Goal: Communication & Community: Answer question/provide support

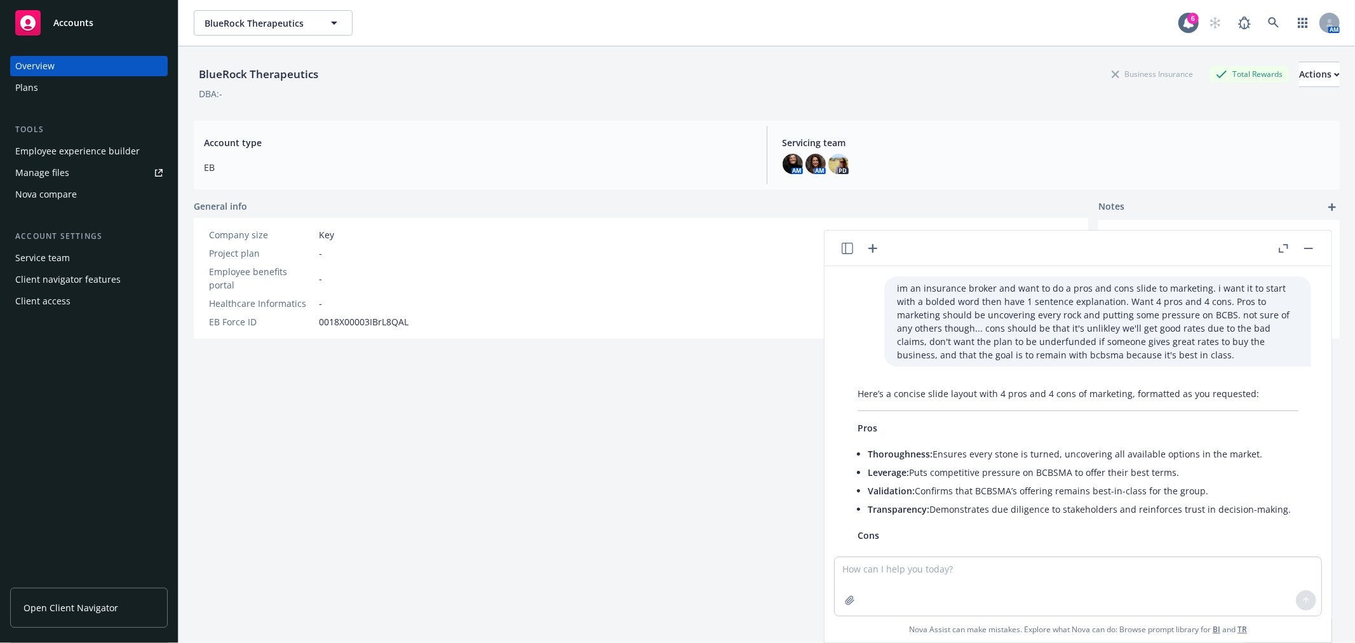
scroll to position [205, 0]
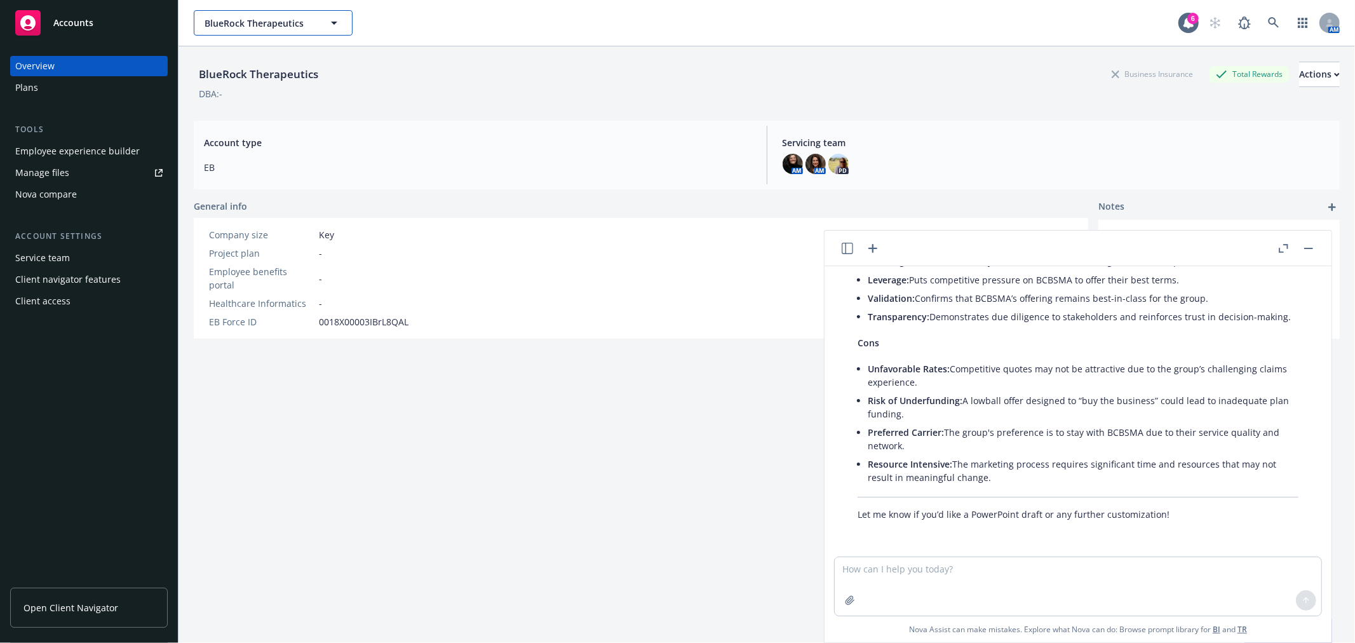
click at [246, 22] on span "BlueRock Therapeutics" at bounding box center [259, 23] width 110 height 13
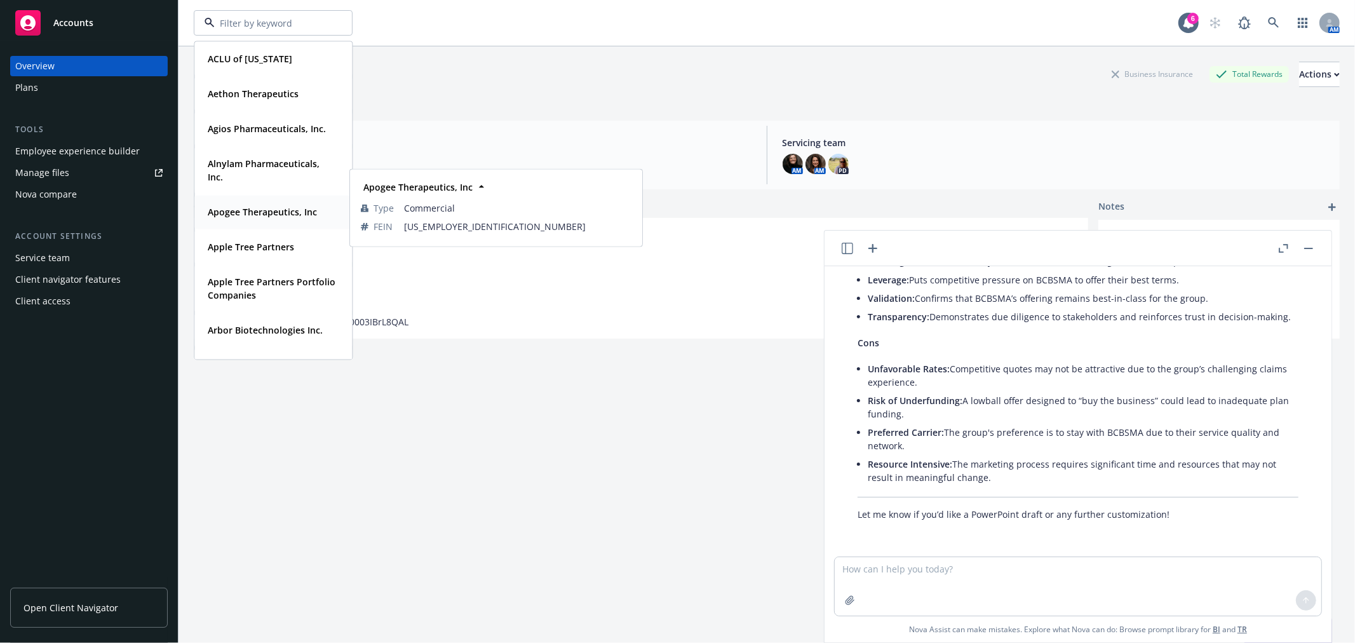
click at [245, 203] on div "Apogee Therapeutics, Inc" at bounding box center [261, 212] width 117 height 18
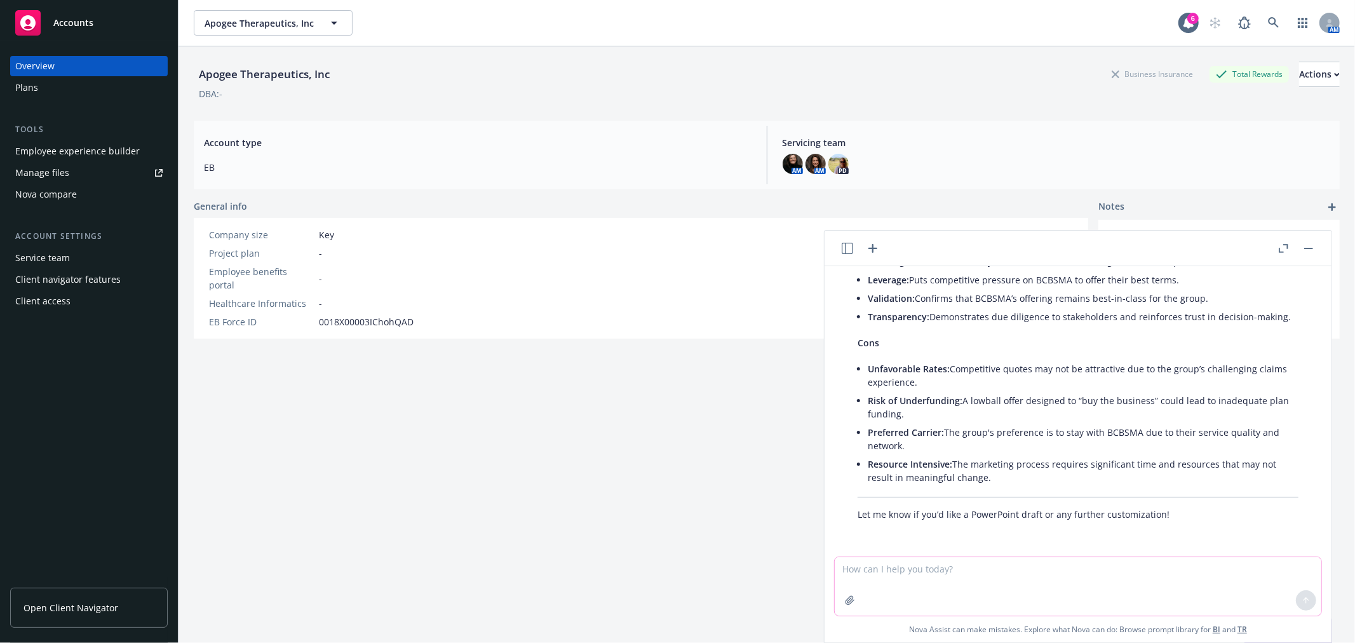
click at [916, 586] on textarea at bounding box center [1077, 586] width 486 height 58
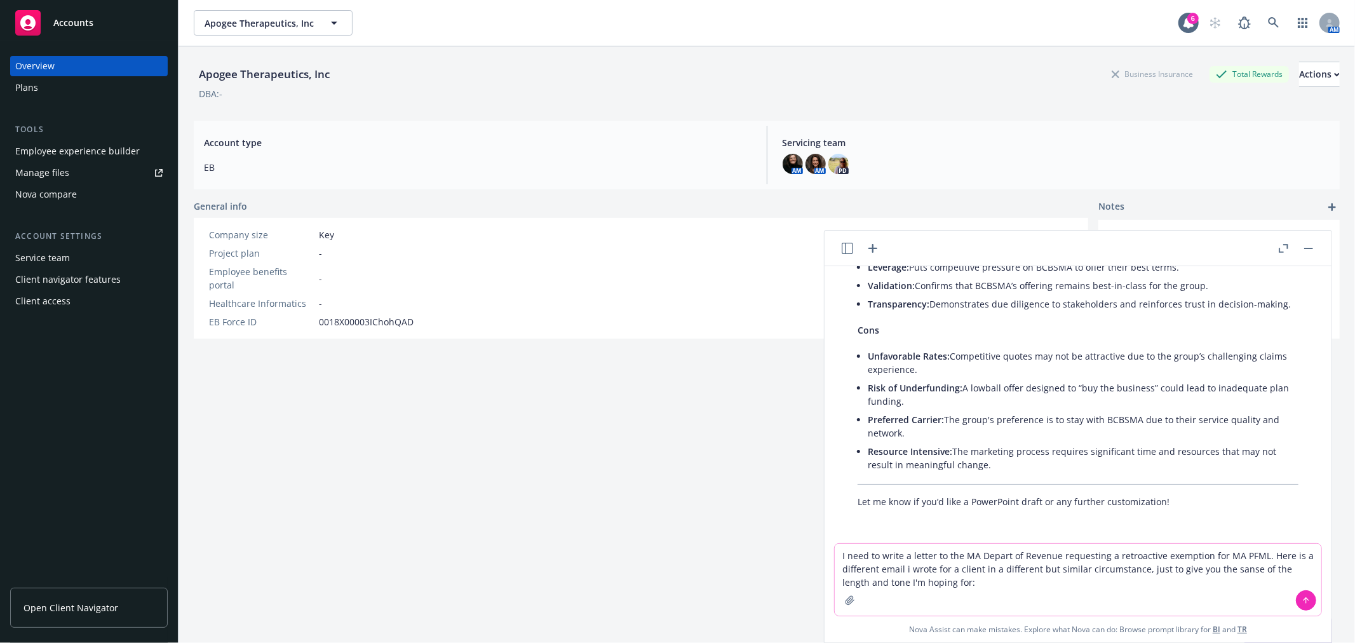
click at [993, 579] on textarea "I need to write a letter to the MA Depart of Revenue requesting a retroactive e…" at bounding box center [1077, 580] width 486 height 72
click at [978, 580] on textarea "I need to write a letter to the MA Depart of Revenue requesting a retroactive e…" at bounding box center [1077, 580] width 486 height 72
paste textarea "Dear [US_STATE] Department of Revenue, I am writing to formally request a retro…"
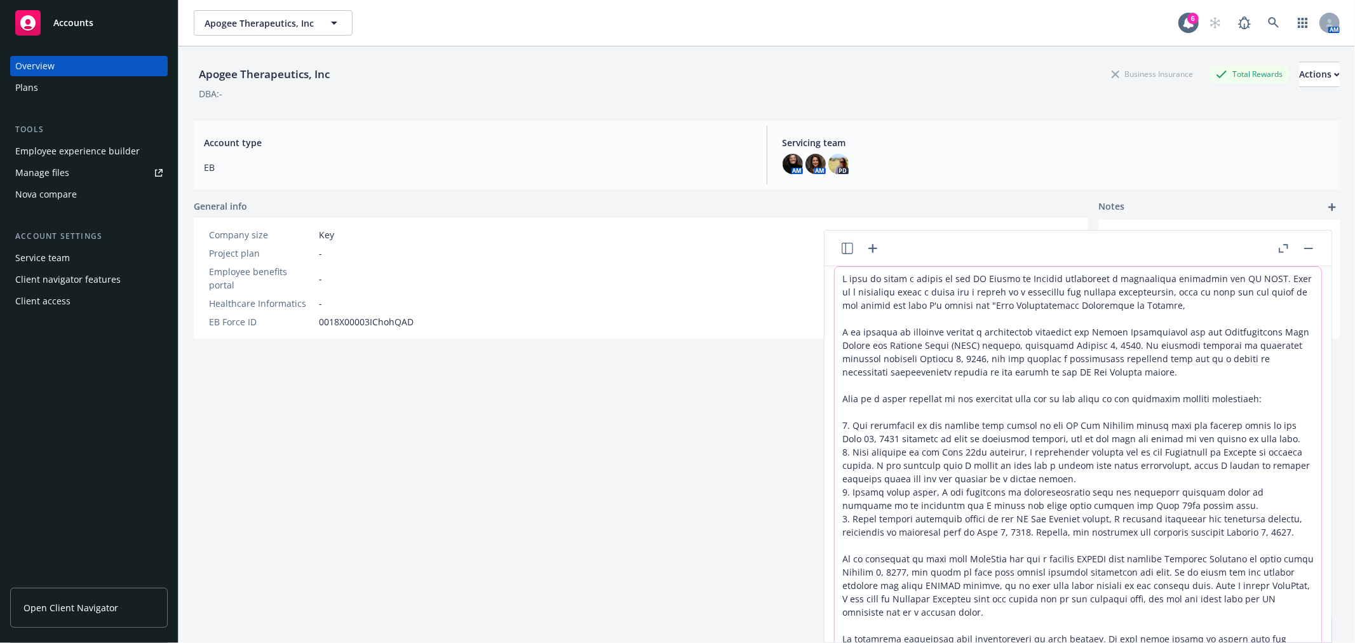
scroll to position [107, 0]
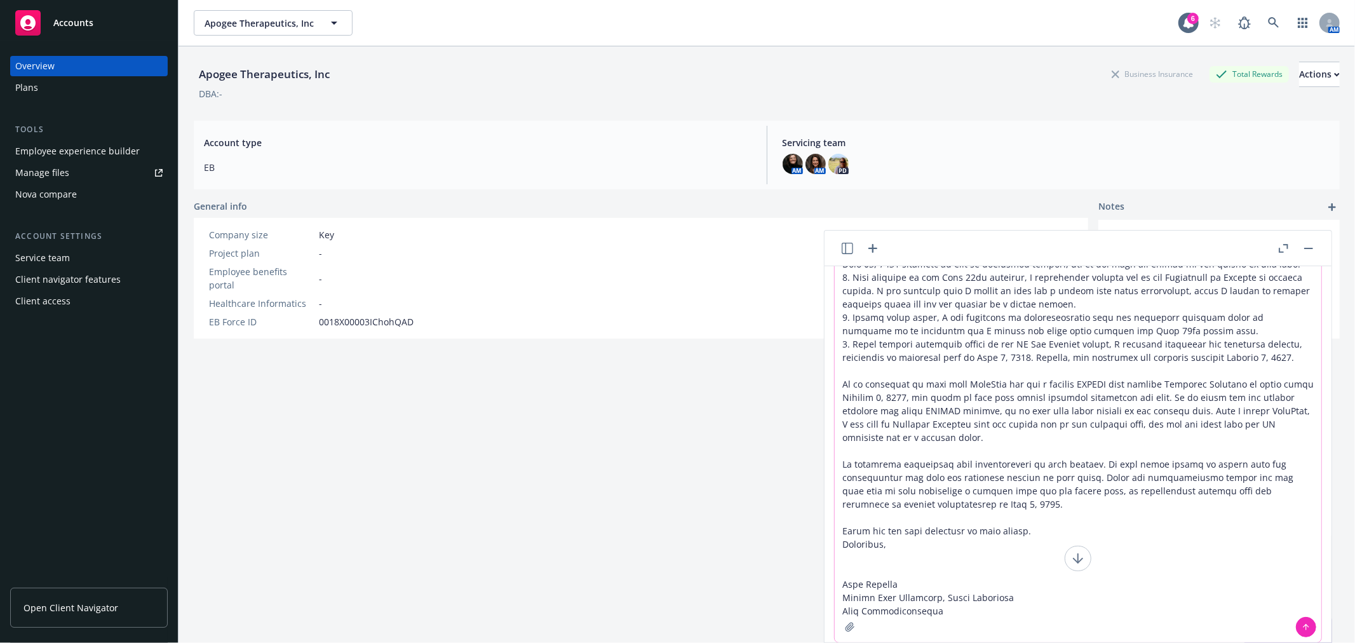
drag, startPoint x: 962, startPoint y: 610, endPoint x: 835, endPoint y: 563, distance: 134.8
click at [835, 563] on textarea at bounding box center [1077, 401] width 486 height 482
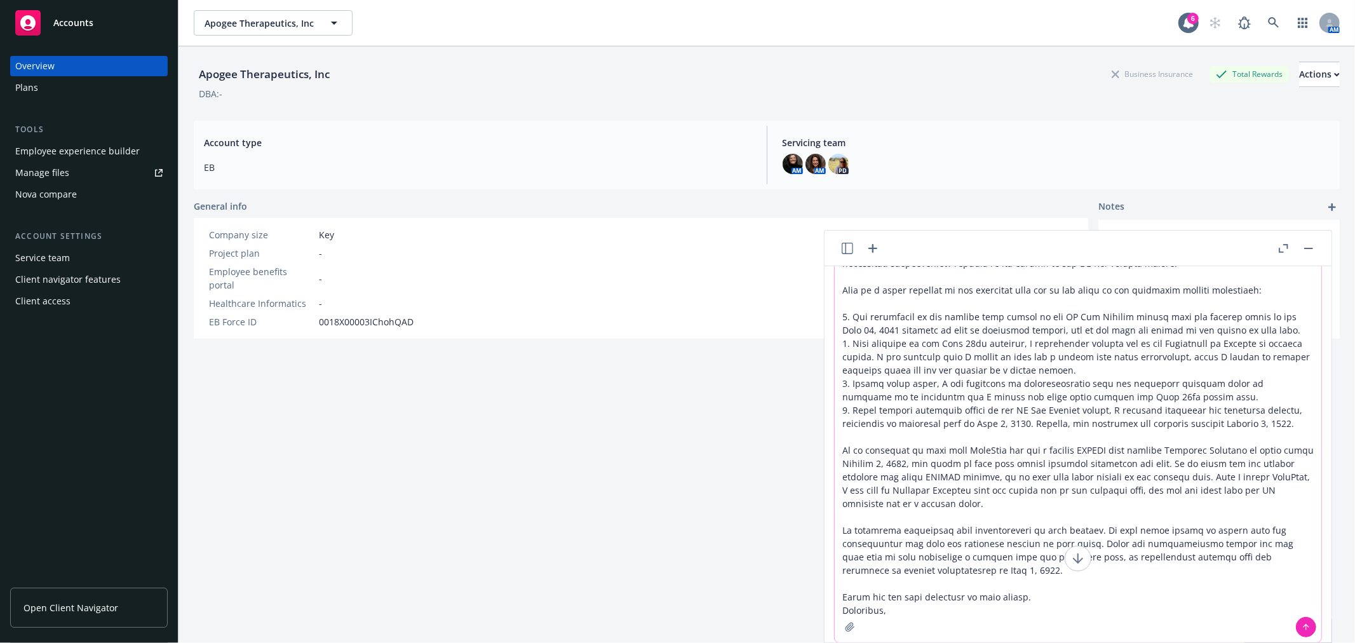
scroll to position [55, 0]
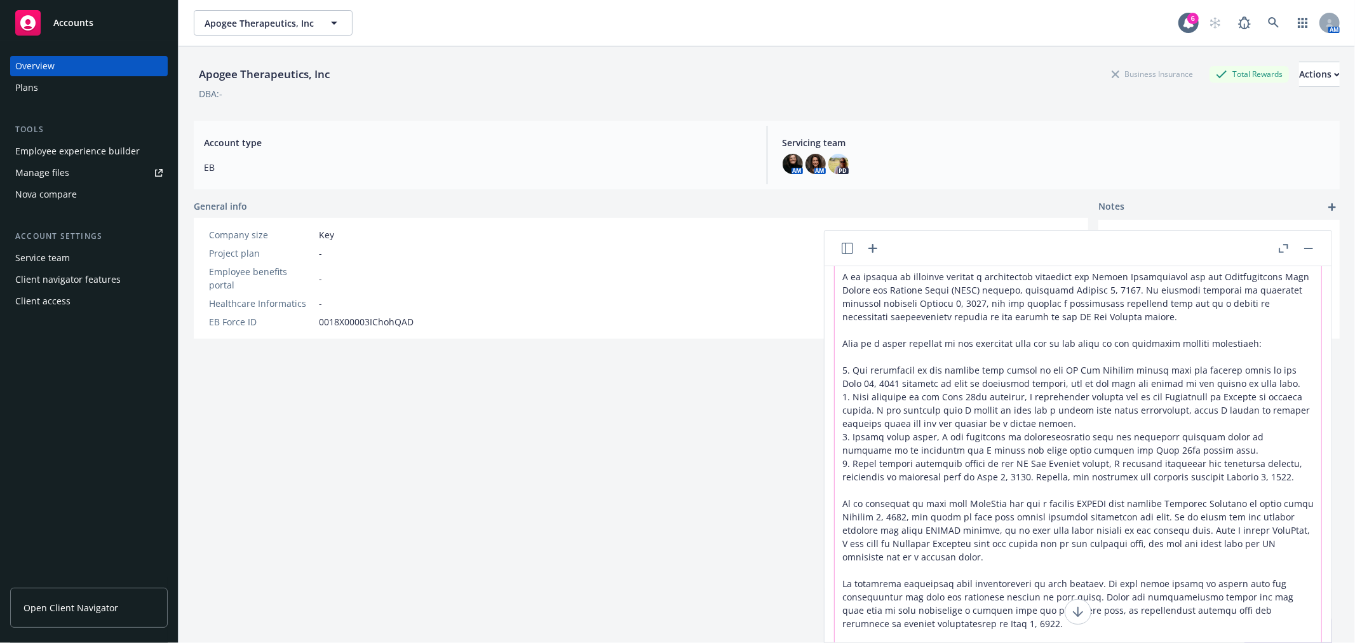
click at [906, 613] on textarea at bounding box center [1077, 454] width 486 height 482
drag, startPoint x: 889, startPoint y: 610, endPoint x: 805, endPoint y: 606, distance: 84.5
click at [805, 606] on body "Accounts Overview Plans Tools Employee experience builder Manage files Nova com…" at bounding box center [677, 321] width 1355 height 643
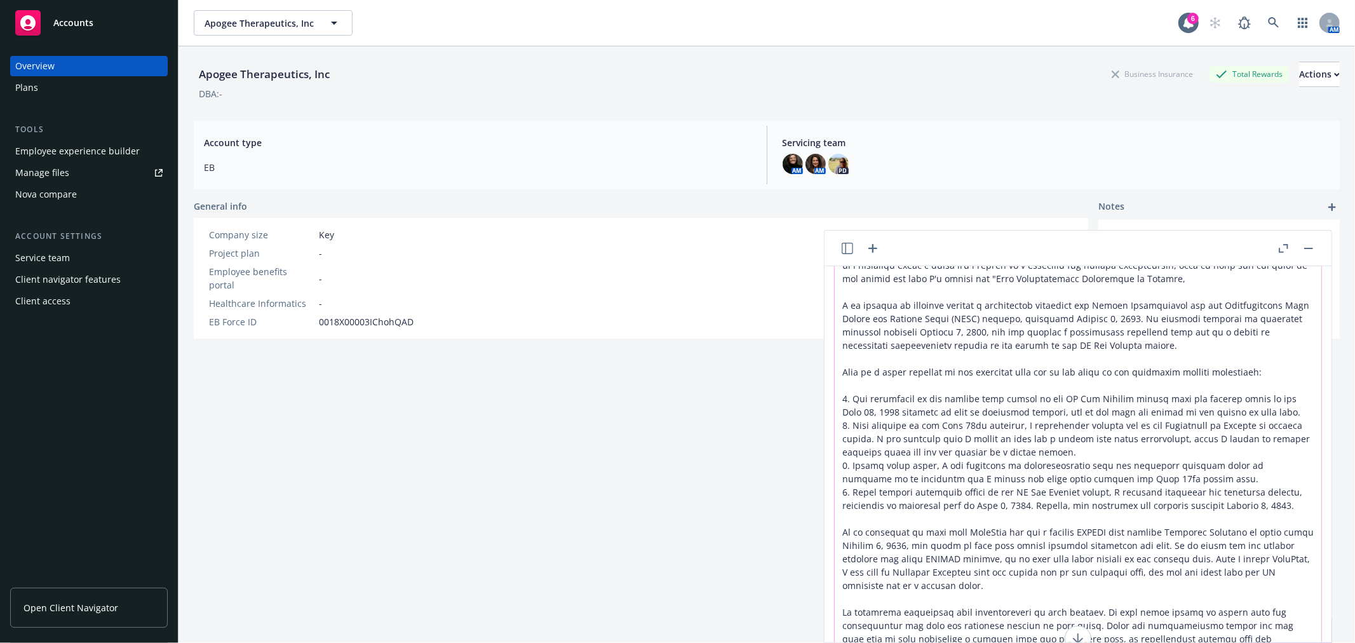
scroll to position [41, 0]
type textarea "I need to write a letter to the MA Depart of Revenue requesting a retroactive e…"
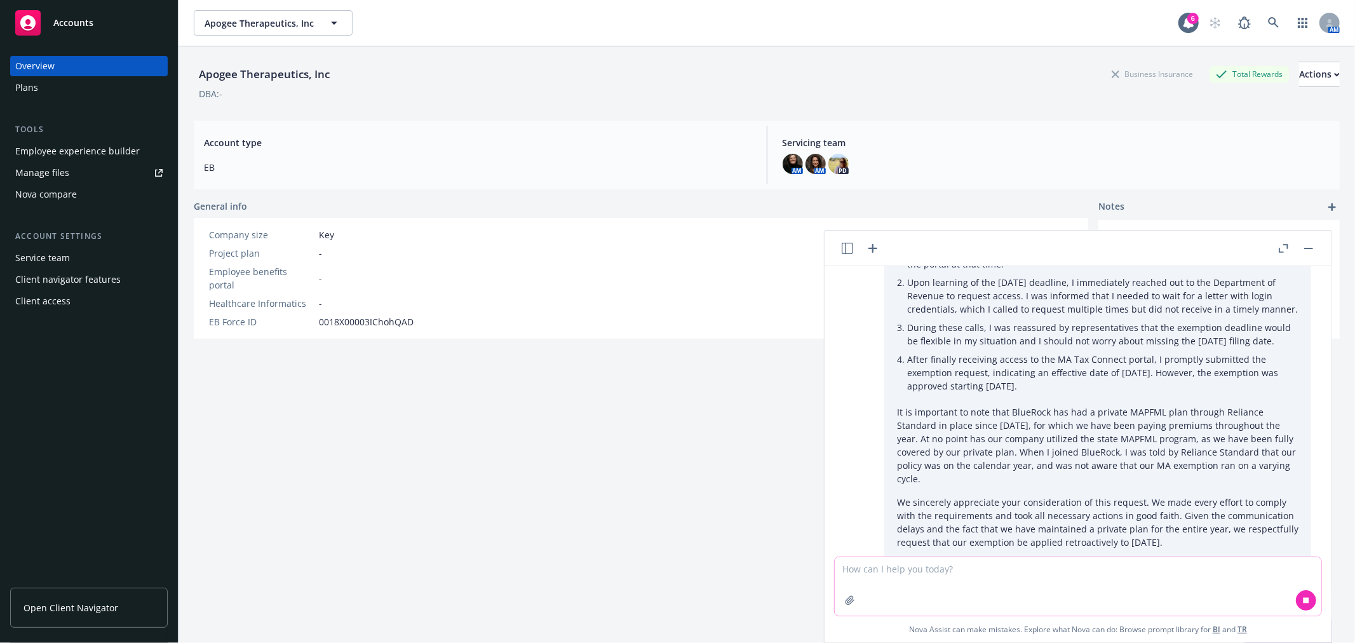
scroll to position [759, 0]
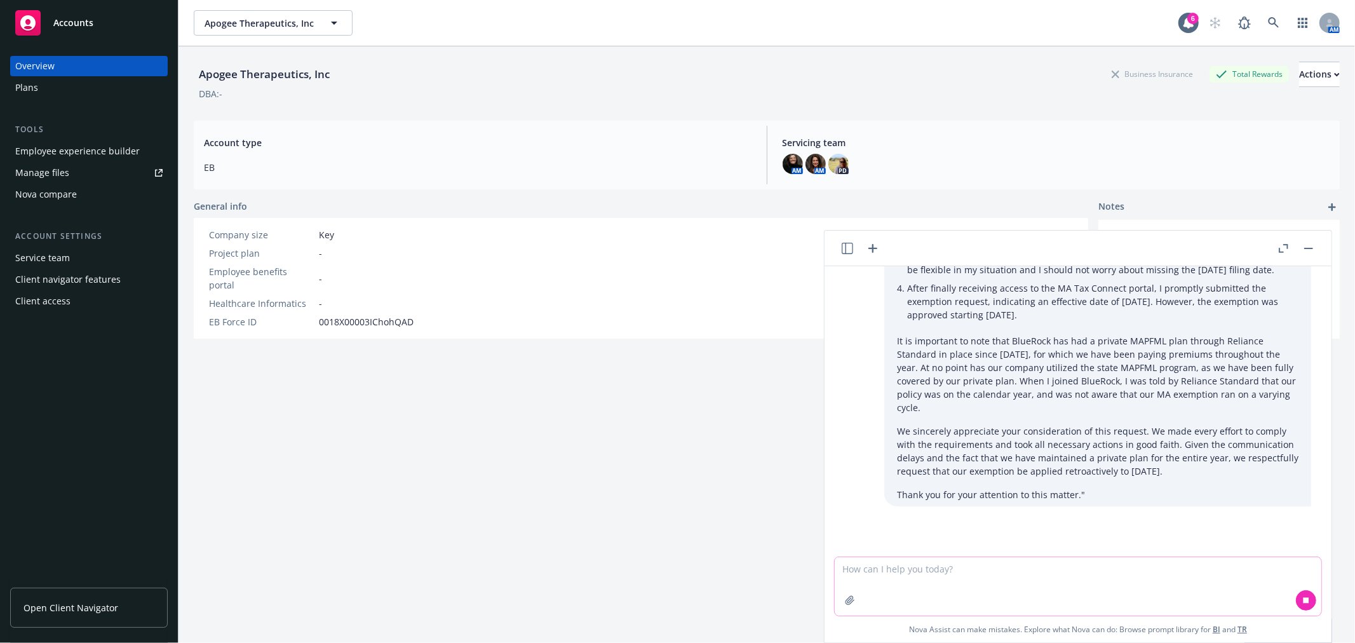
click at [987, 570] on textarea at bounding box center [1077, 586] width 486 height 58
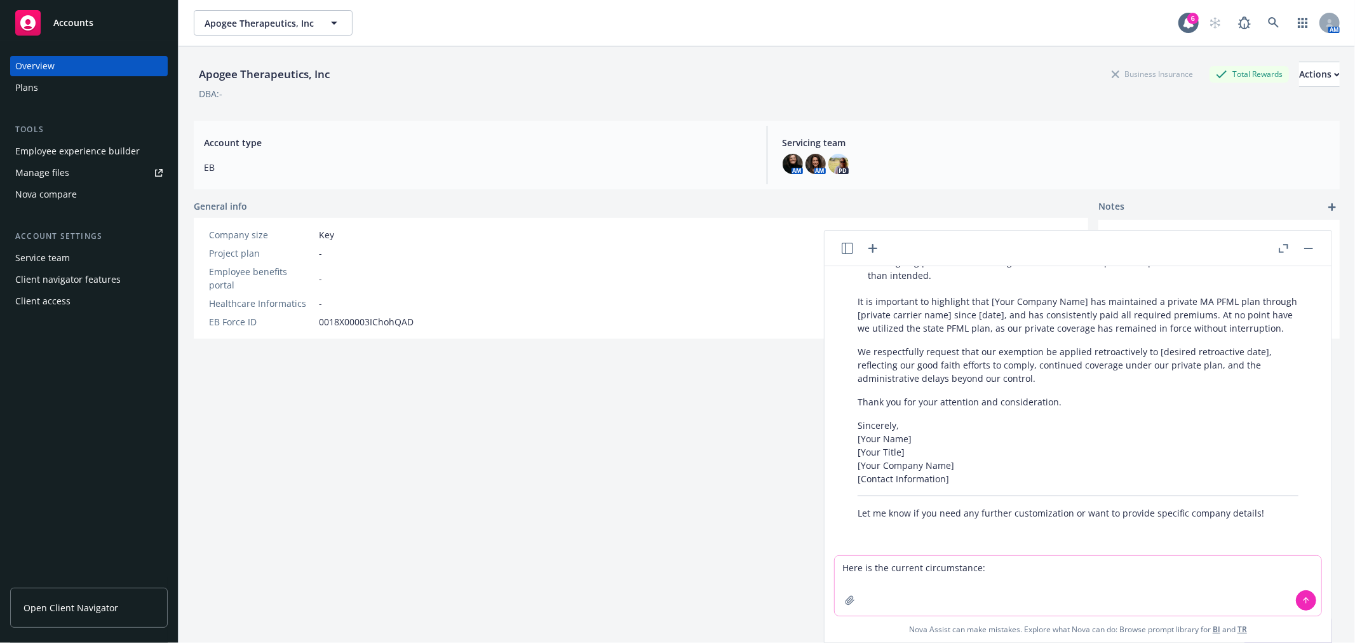
scroll to position [1365, 0]
paste textarea "Apogee changed their EIN on [DATE], but did not submit a new exemption request …"
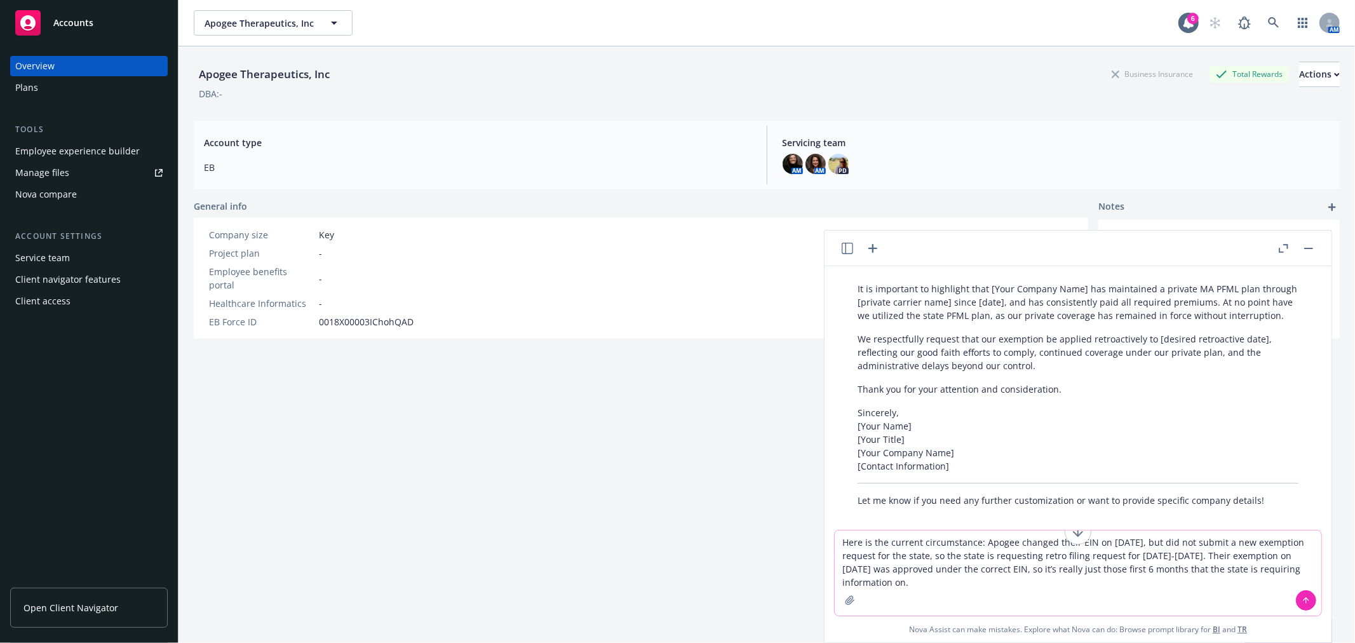
paste textarea "To summarize: • Apogee Therapeutics’ old EIN of [US_EMPLOYER_IDENTIFICATION_NUM…"
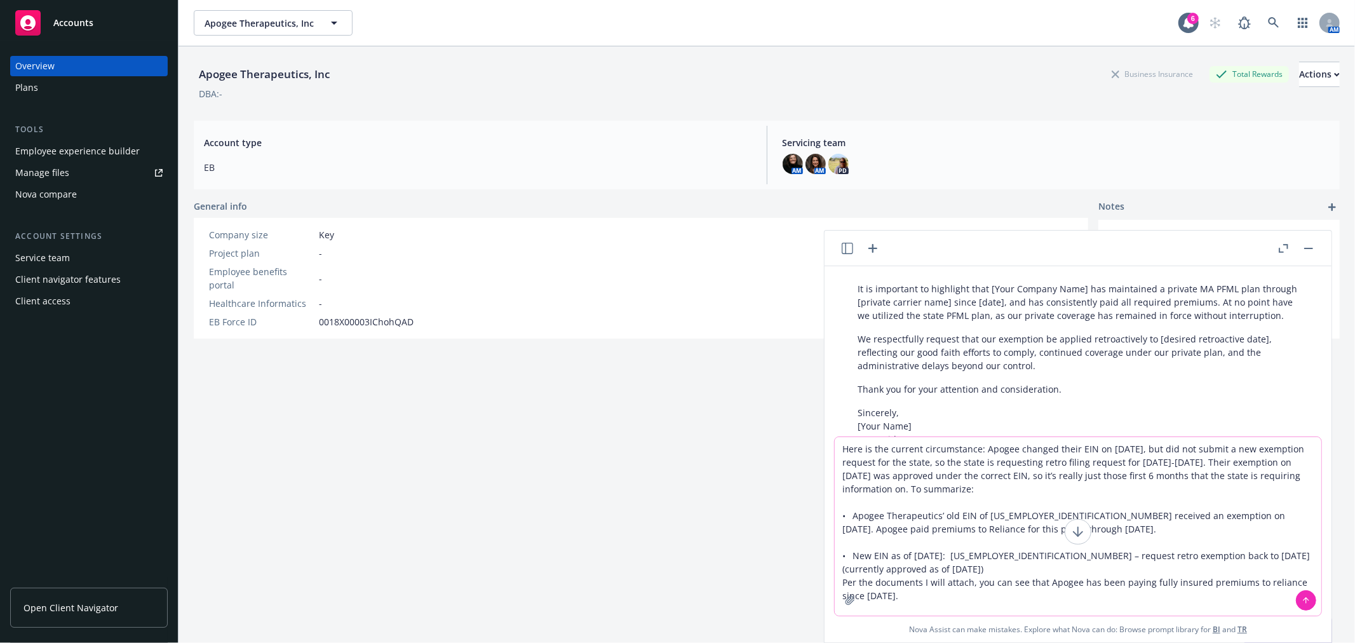
type textarea "Here is the current circumstance: Apogee changed their EIN on [DATE], but did n…"
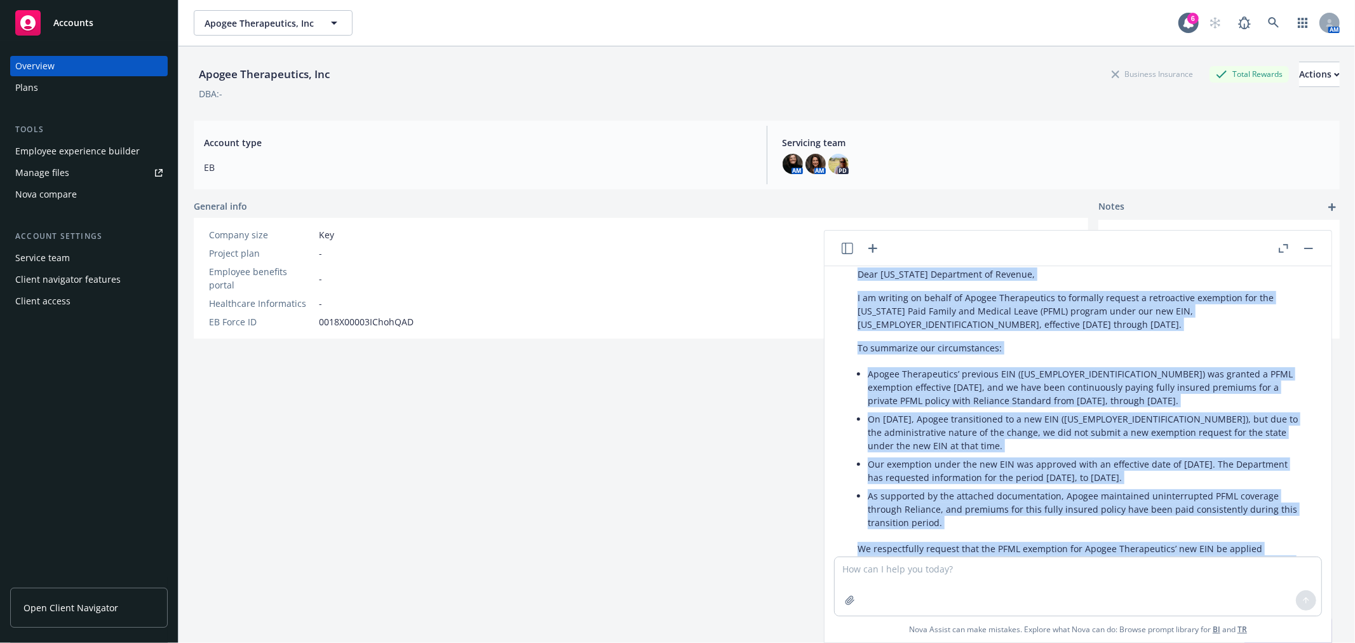
scroll to position [1644, 0]
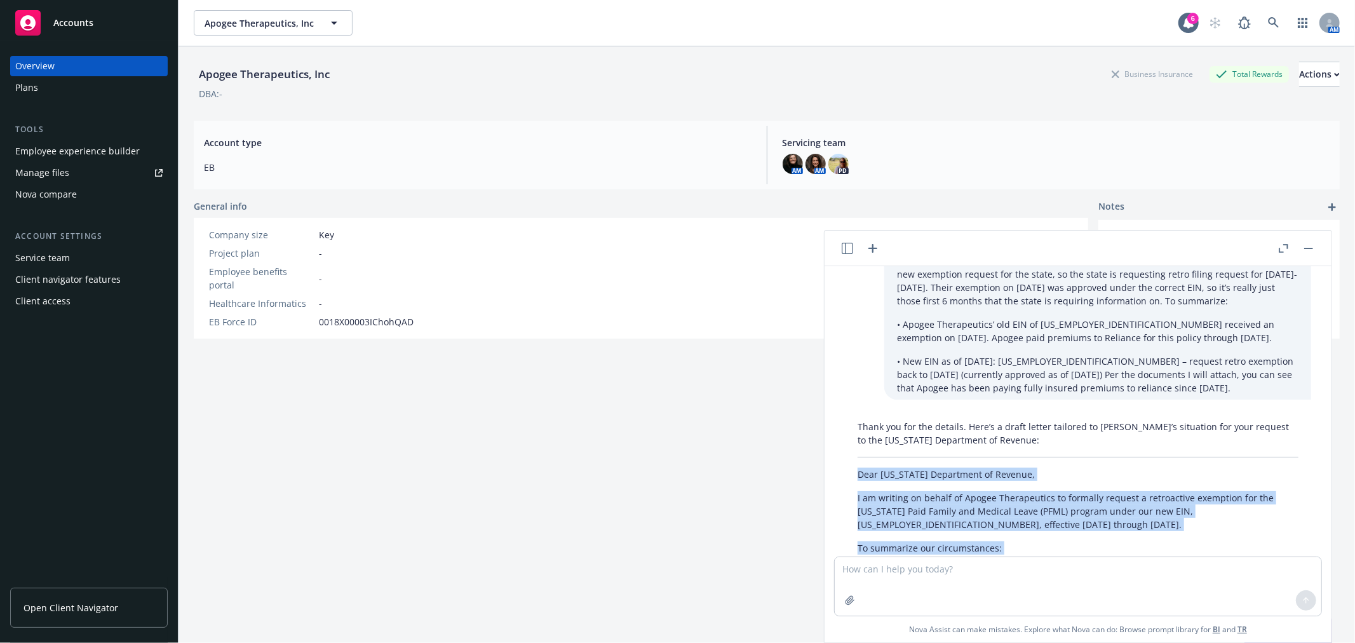
drag, startPoint x: 1033, startPoint y: 402, endPoint x: 854, endPoint y: 486, distance: 197.7
copy div "Lore Ipsumdolorsit Ametconsec ad Elitsed, D ei tempori ut labore et Dolore Magn…"
